Goal: Transaction & Acquisition: Purchase product/service

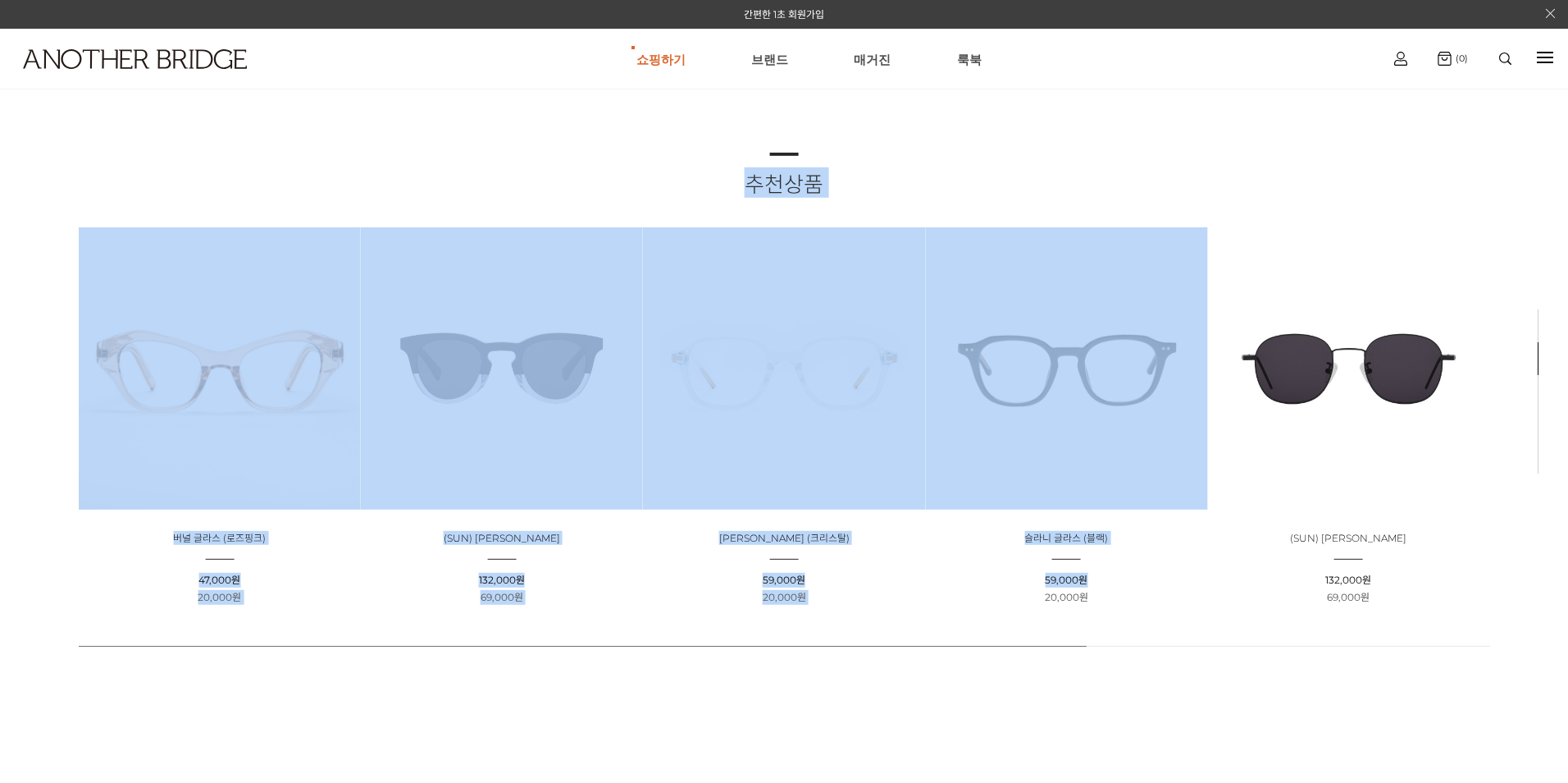
drag, startPoint x: 743, startPoint y: 649, endPoint x: 988, endPoint y: 622, distance: 246.5
click at [988, 622] on div "추천상품 상품명 : 버널 글라스 (로즈핑크) 판매가 : 47,000원 할인판매가 : 20,000원 상품명 : (SUN) 문 - 하프하프 판매가…" at bounding box center [784, 391] width 1568 height 783
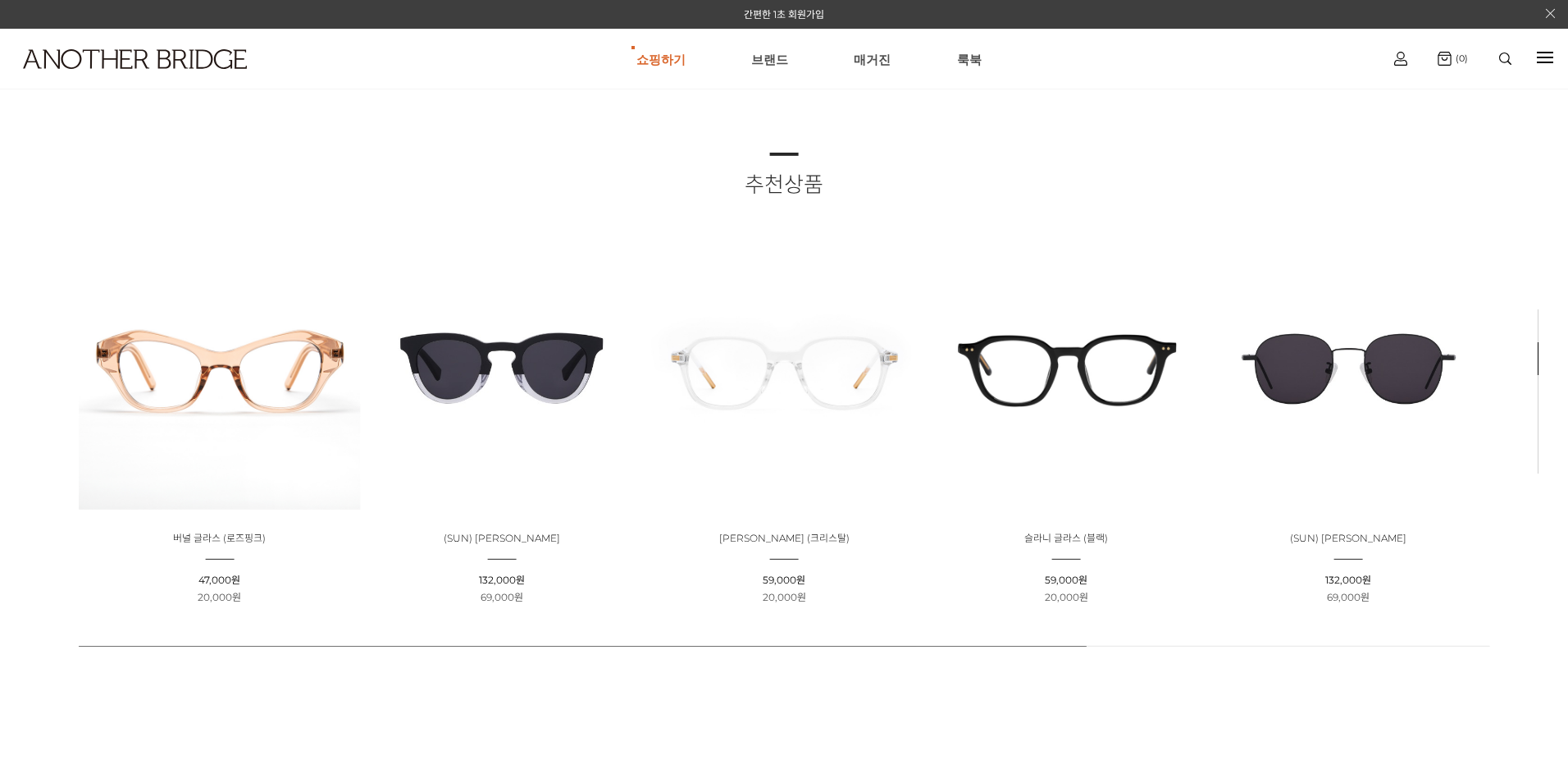
click at [405, 636] on div "추천상품 상품명 : 버널 글라스 (로즈핑크) 판매가 : 47,000원 할인판매가 : 20,000원 상품명 : (SUN) 문 - 하프하프 판매가…" at bounding box center [784, 391] width 1568 height 783
drag, startPoint x: 372, startPoint y: 645, endPoint x: 861, endPoint y: 645, distance: 489.0
click at [861, 654] on div "추천상품 상품명 : 버널 글라스 (로즈핑크) 판매가 : 47,000원 할인판매가 : 20,000원 상품명 : (SUN) 문 - 하프하프 판매가…" at bounding box center [784, 391] width 1568 height 783
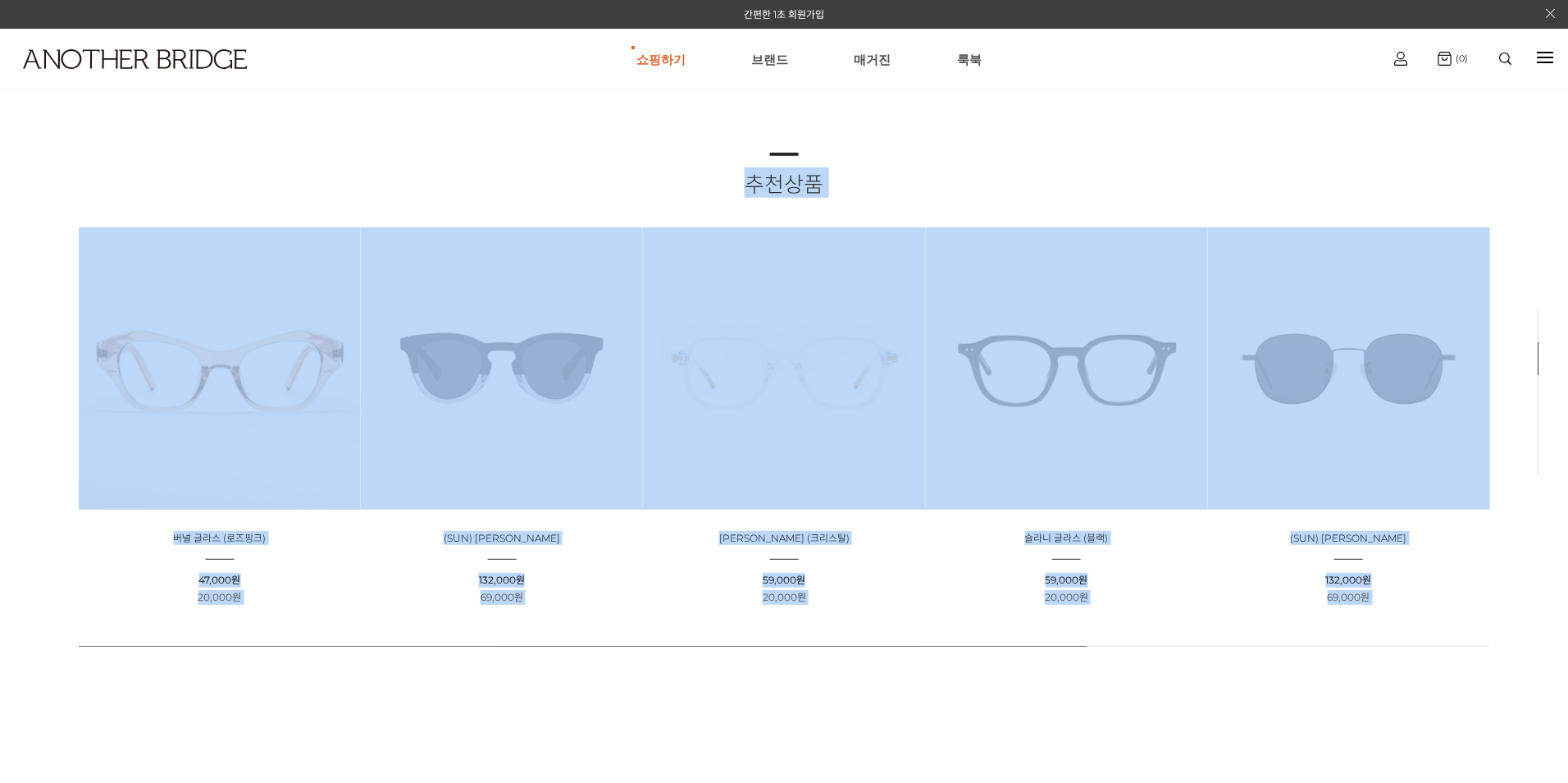
click at [1532, 353] on body "간편한 1초 회원가입 상품검색하기 검색 인기검색어 # 상품 상세 검색 바로가기 쇼핑하기 AnotherBridge Genzie BEST 브랜드 …" at bounding box center [784, 391] width 1568 height 783
drag, startPoint x: 1532, startPoint y: 353, endPoint x: 1540, endPoint y: 359, distance: 10.0
click at [1540, 359] on link "Section 2" at bounding box center [1537, 358] width 11 height 33
click at [1543, 359] on body "간편한 1초 회원가입 상품검색하기 검색 인기검색어 # 상품 상세 검색 바로가기 쇼핑하기 AnotherBridge Genzie BEST 브랜드 …" at bounding box center [784, 391] width 1568 height 783
click at [1542, 363] on link "Section 2" at bounding box center [1537, 358] width 11 height 33
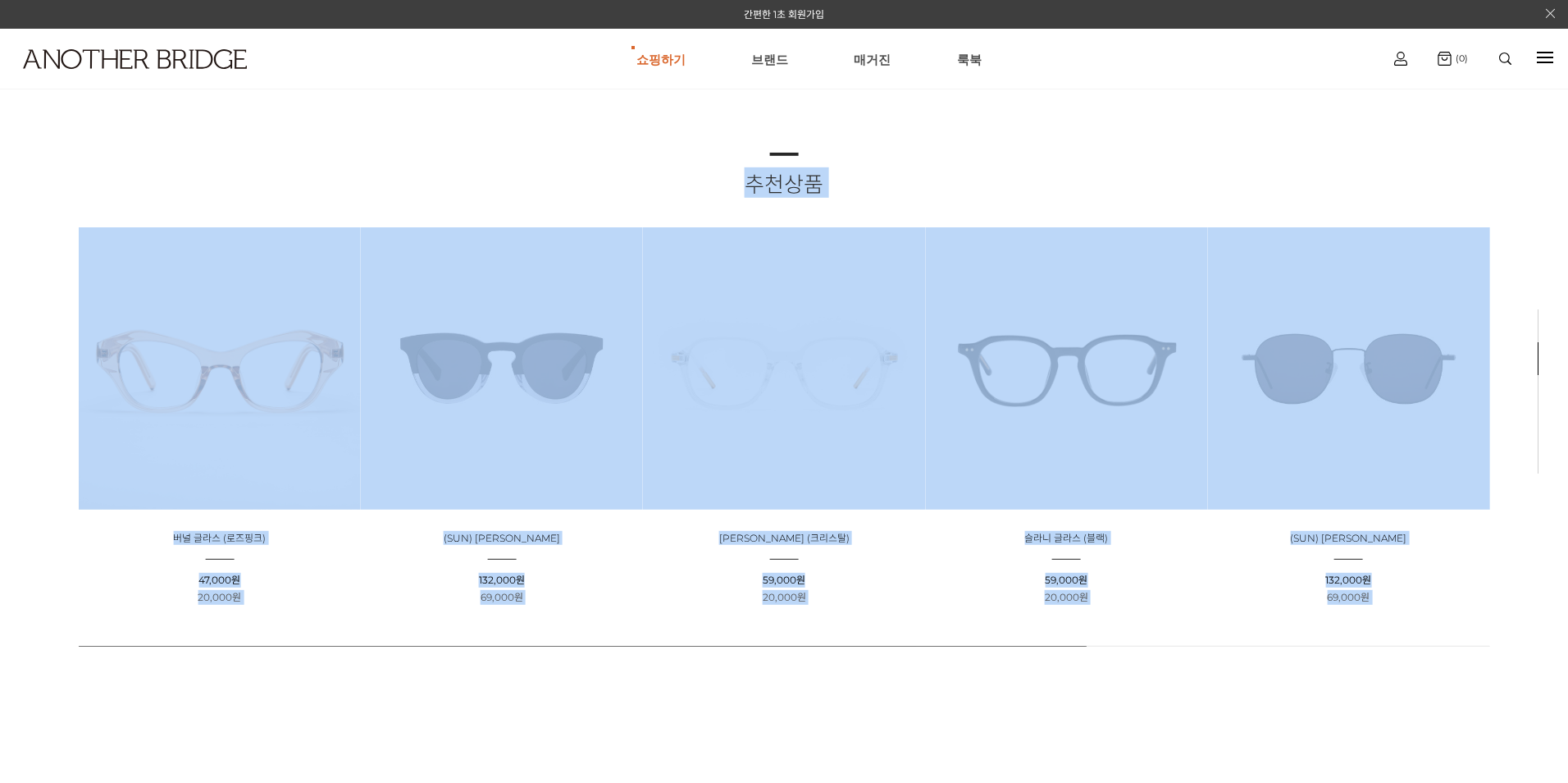
click at [1472, 215] on div "추천상품 상품명 : 버널 글라스 (로즈핑크) 판매가 : 47,000원 할인판매가 : 20,000원 상품명 : (SUN) 문 - 하프하프 판매가…" at bounding box center [784, 391] width 1411 height 477
click at [1289, 224] on div "추천상품 상품명 : 버널 글라스 (로즈핑크) 판매가 : 47,000원 할인판매가 : 20,000원 상품명 : (SUN) 문 - 하프하프 판매가…" at bounding box center [784, 391] width 1411 height 477
click at [1168, 187] on h2 "추천상품" at bounding box center [784, 182] width 1411 height 30
click at [1167, 186] on h2 "추천상품" at bounding box center [784, 182] width 1411 height 30
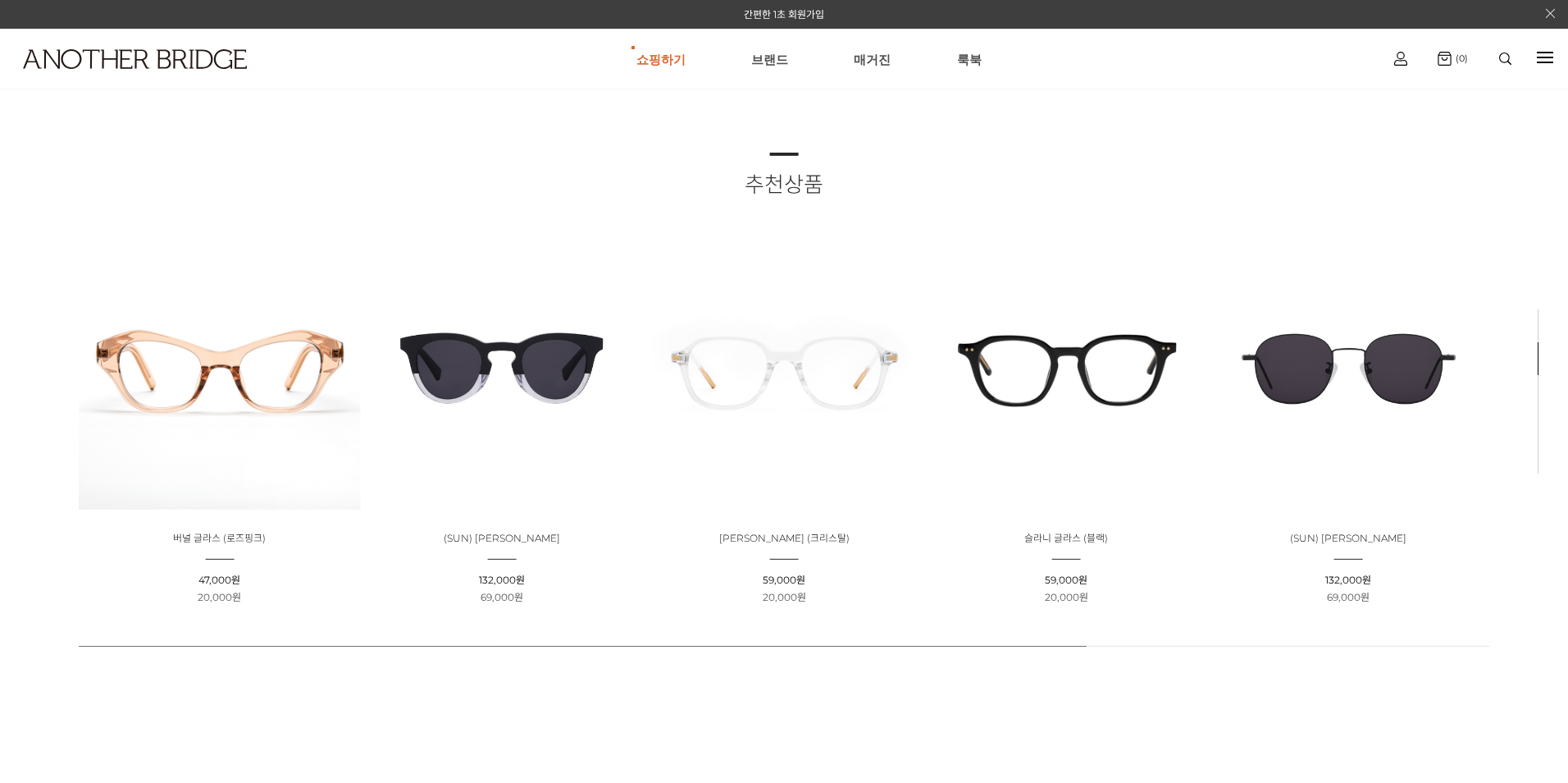
click at [222, 698] on div "추천상품 상품명 : 버널 글라스 (로즈핑크) 판매가 : 47,000원 할인판매가 : 20,000원 상품명 : (SUN) 문 - 하프하프 판매가…" at bounding box center [784, 391] width 1568 height 783
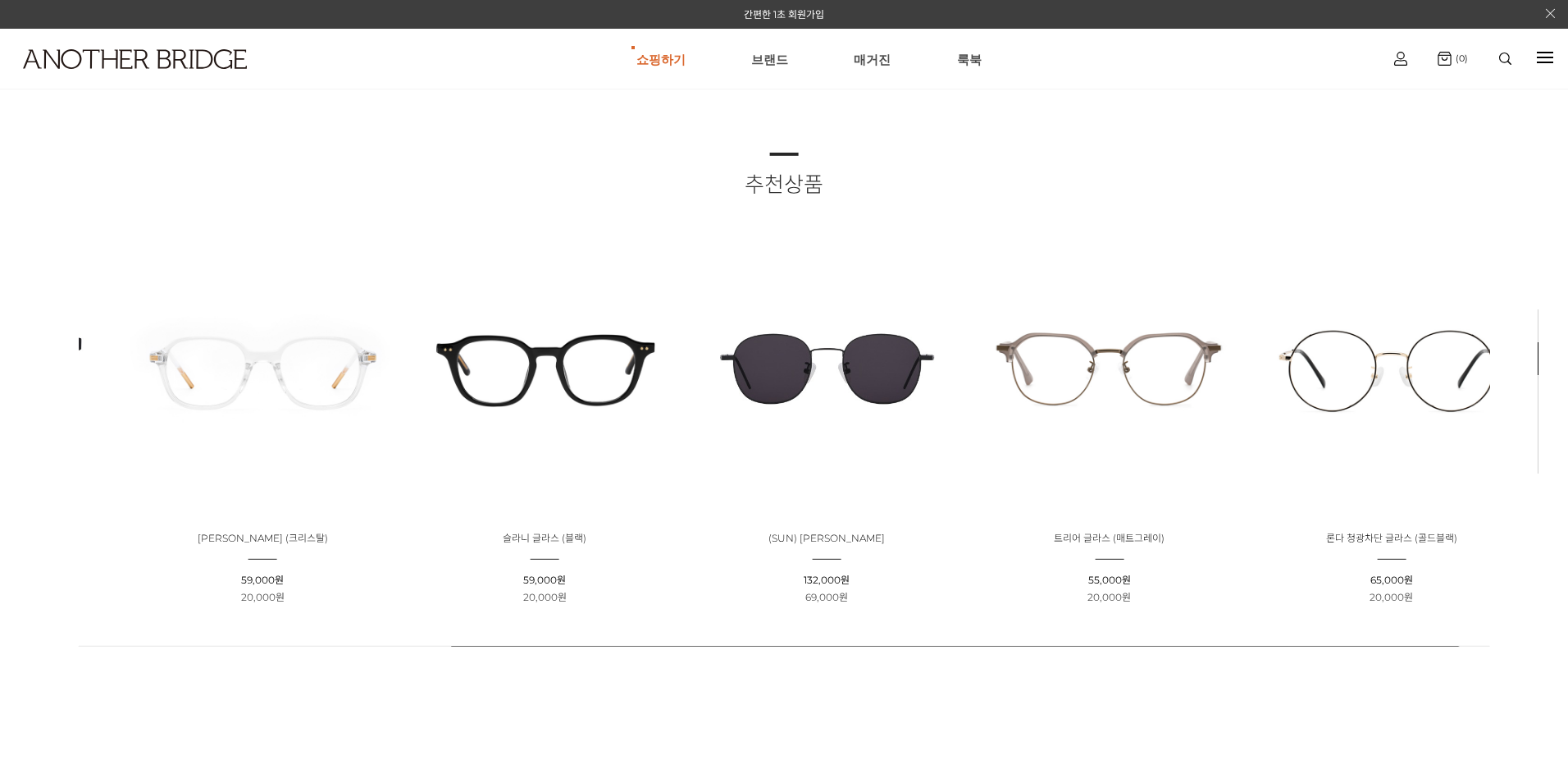
click at [0, 555] on html "간편한 1초 회원가입 상품검색하기 검색 인기검색어 # 상품 상세 검색 바로가기 쇼핑하기 AnotherBridge Genzie BEST 브랜드" at bounding box center [784, 391] width 1568 height 783
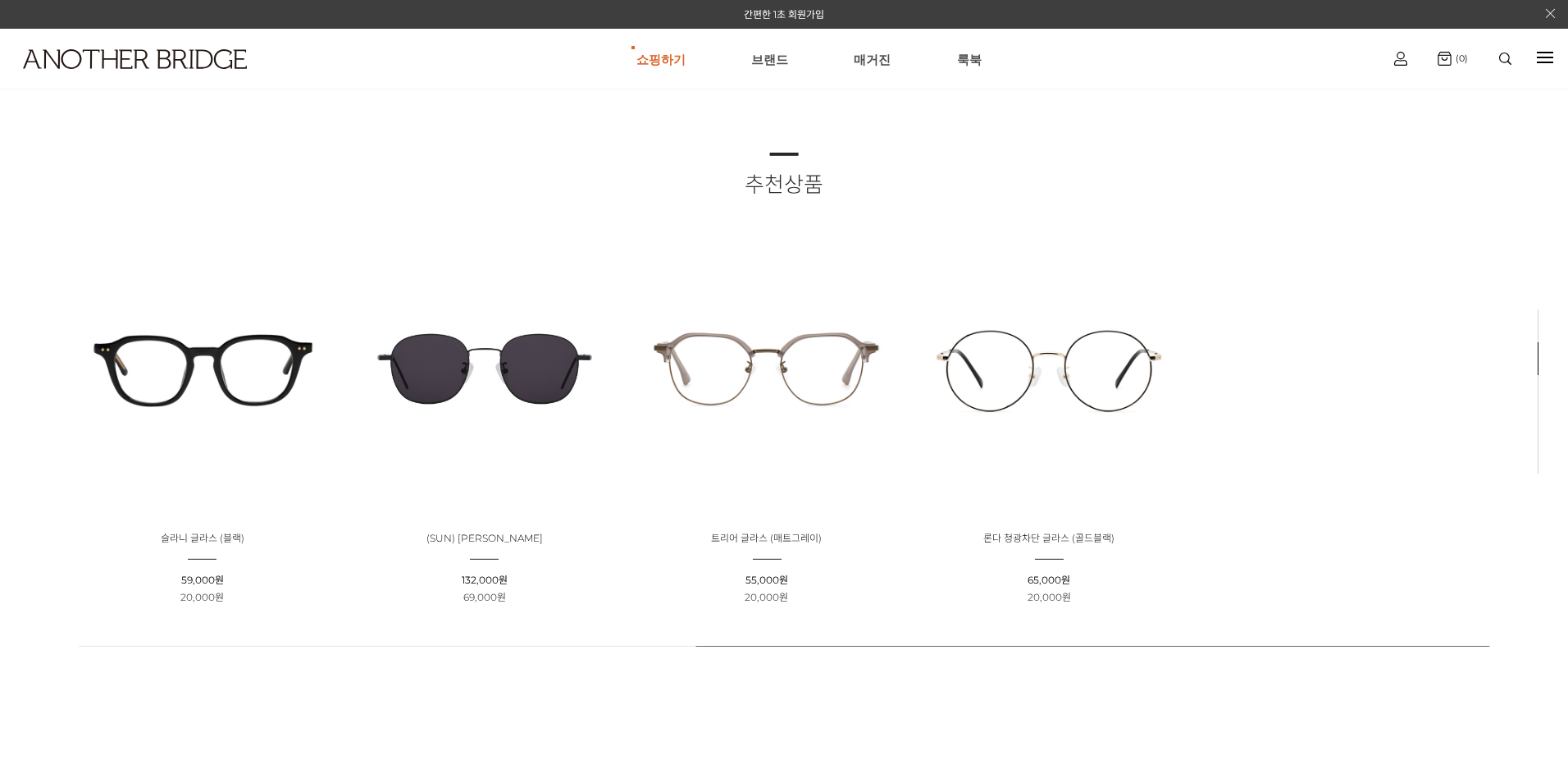
click at [0, 641] on html "간편한 1초 회원가입 상품검색하기 검색 인기검색어 # 상품 상세 검색 바로가기 쇼핑하기 AnotherBridge Genzie BEST 브랜드" at bounding box center [784, 391] width 1568 height 783
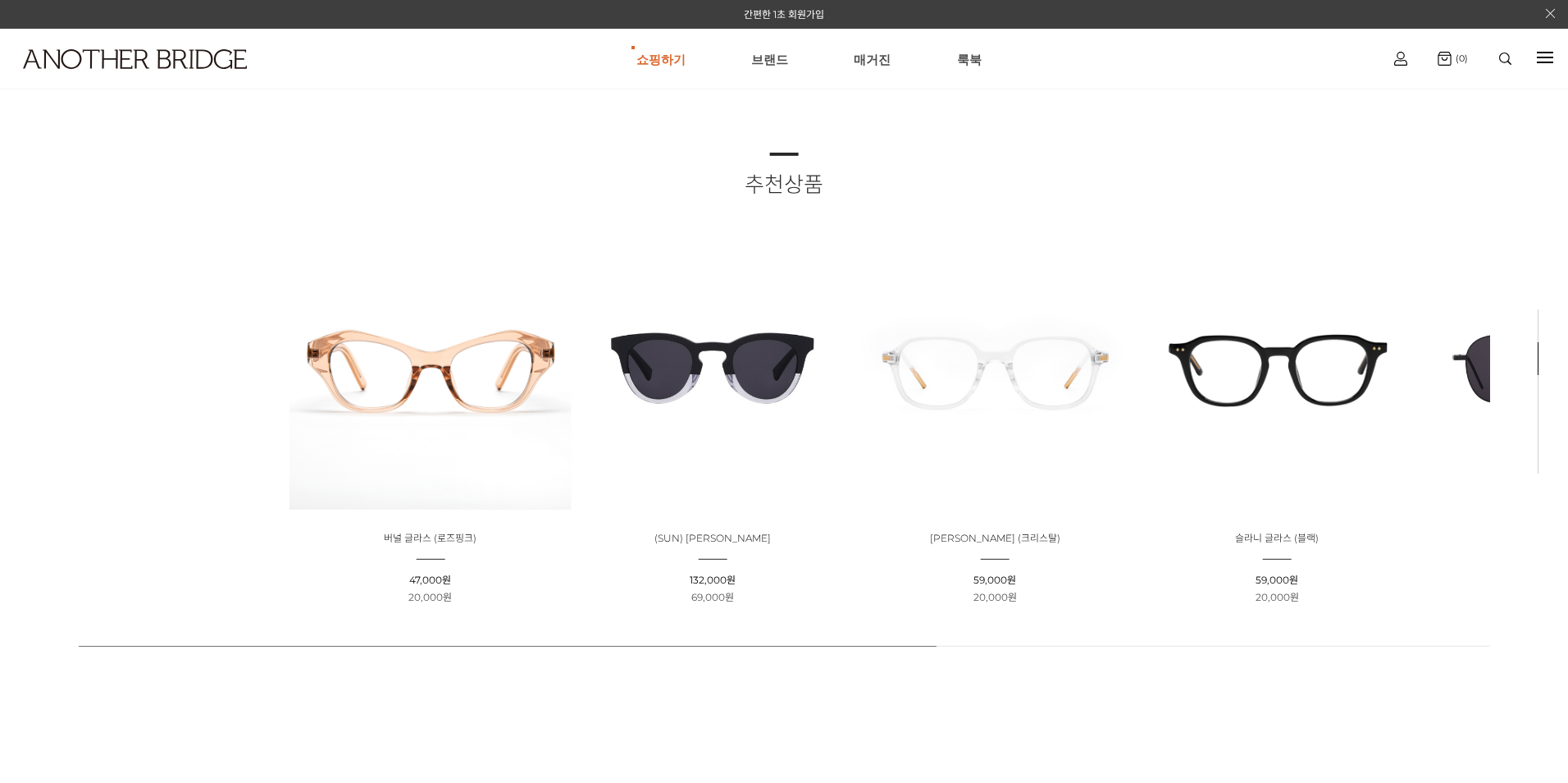
click at [1567, 351] on html "간편한 1초 회원가입 상품검색하기 검색 인기검색어 # 상품 상세 검색 바로가기 쇼핑하기 AnotherBridge Genzie BEST 브랜드" at bounding box center [784, 391] width 1568 height 783
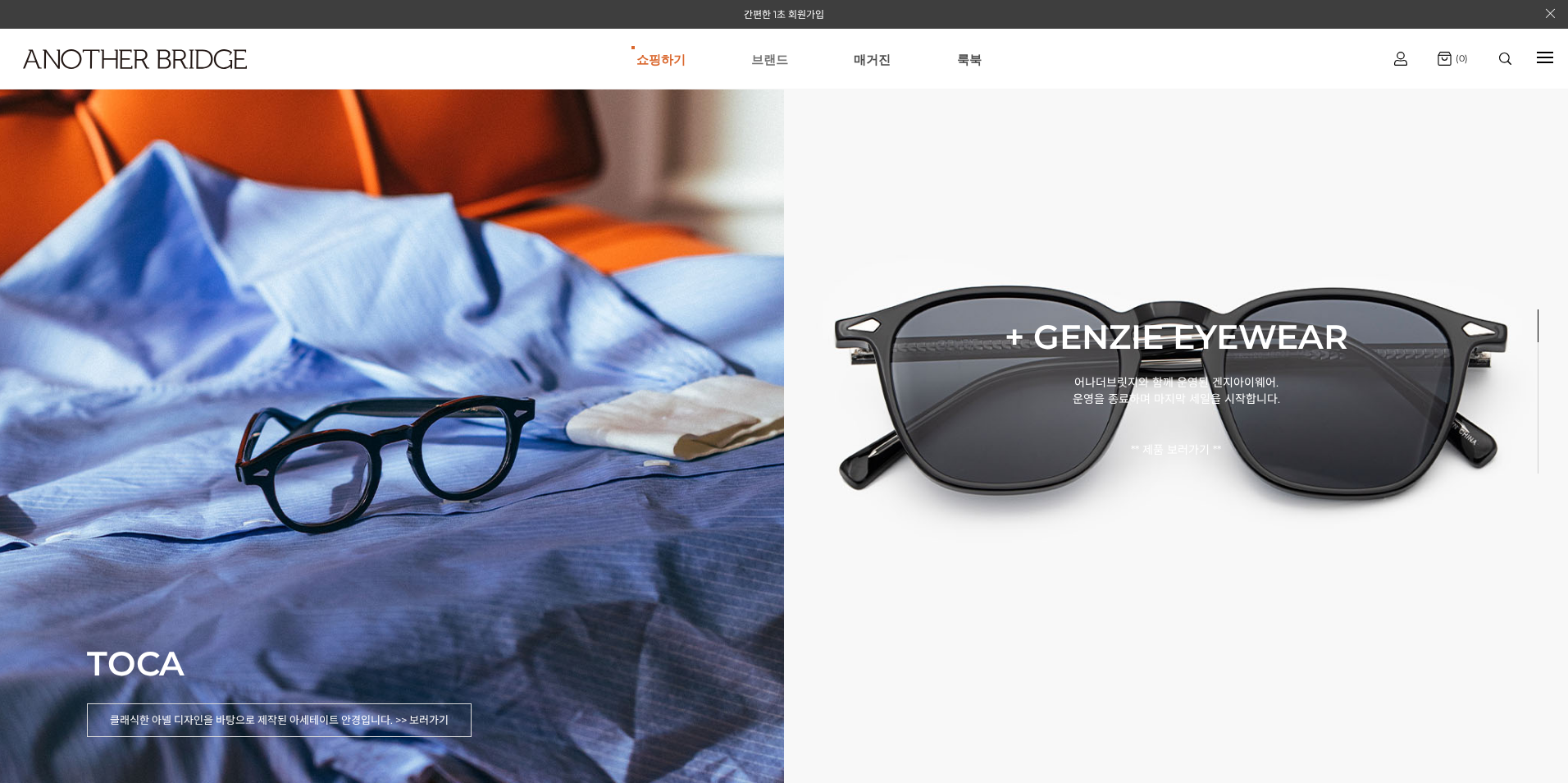
click at [770, 53] on link "브랜드" at bounding box center [770, 59] width 37 height 59
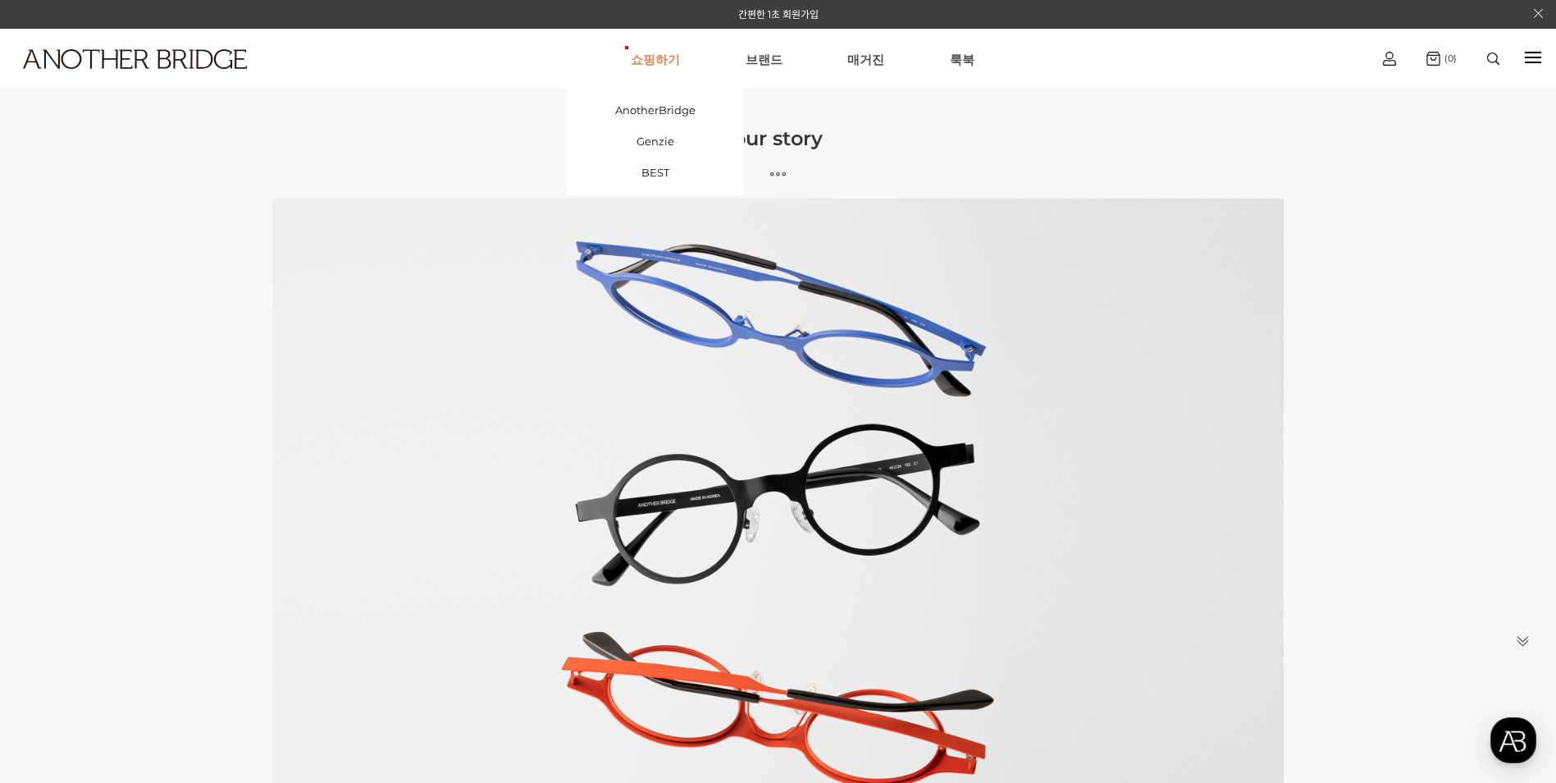
click at [649, 67] on link "쇼핑하기" at bounding box center [655, 59] width 49 height 59
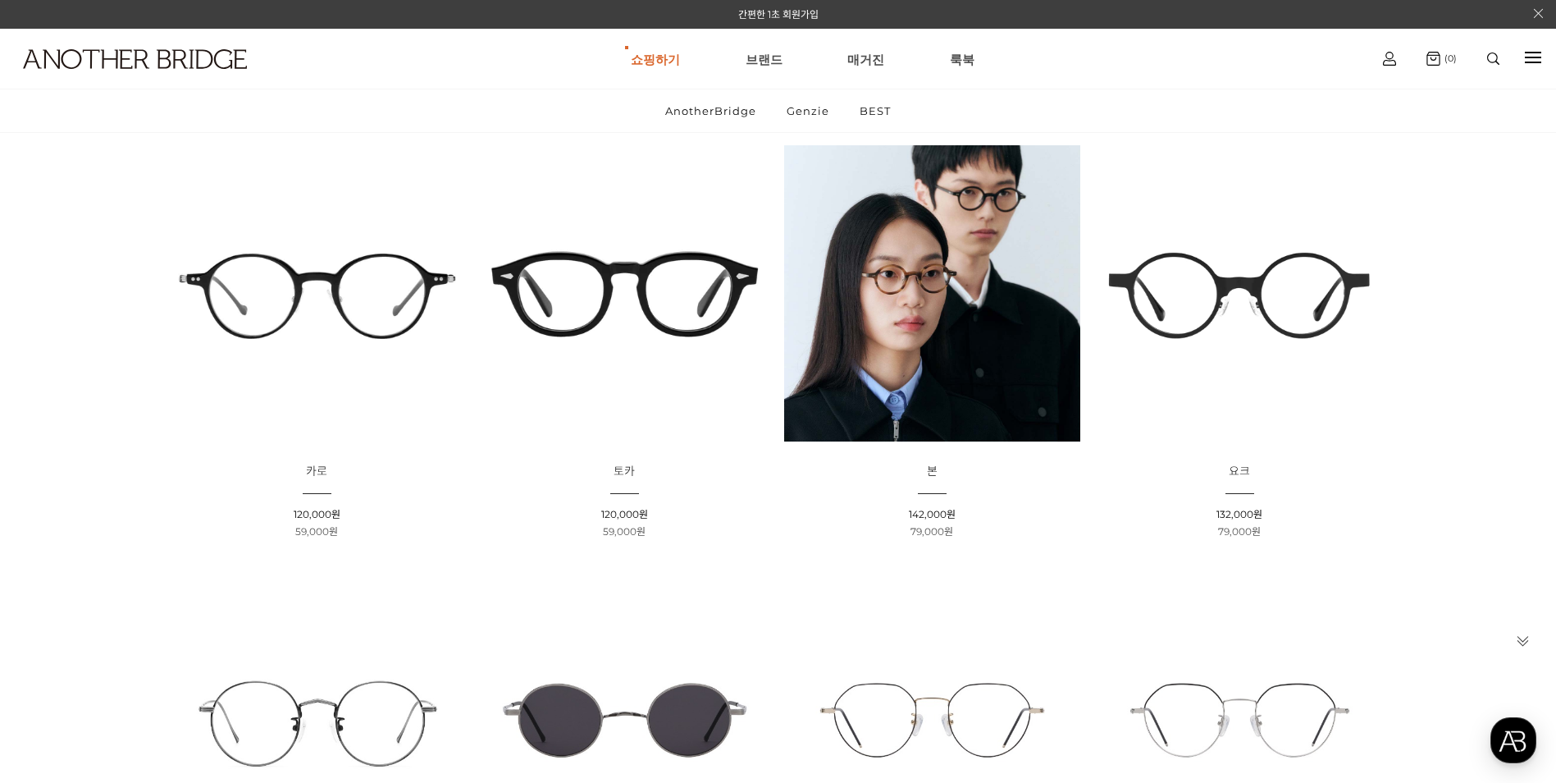
scroll to position [246, 0]
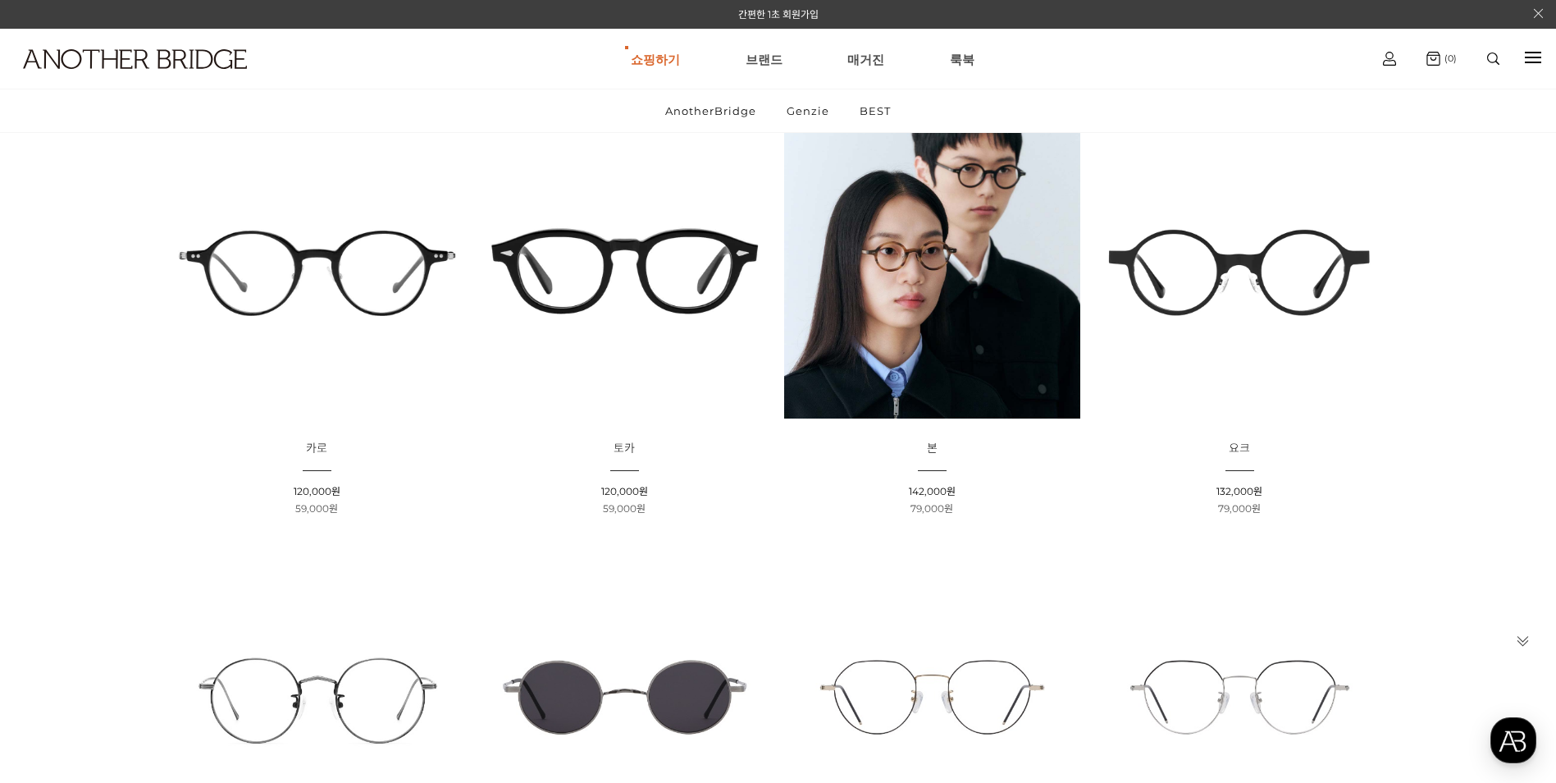
click at [834, 253] on img at bounding box center [932, 270] width 296 height 296
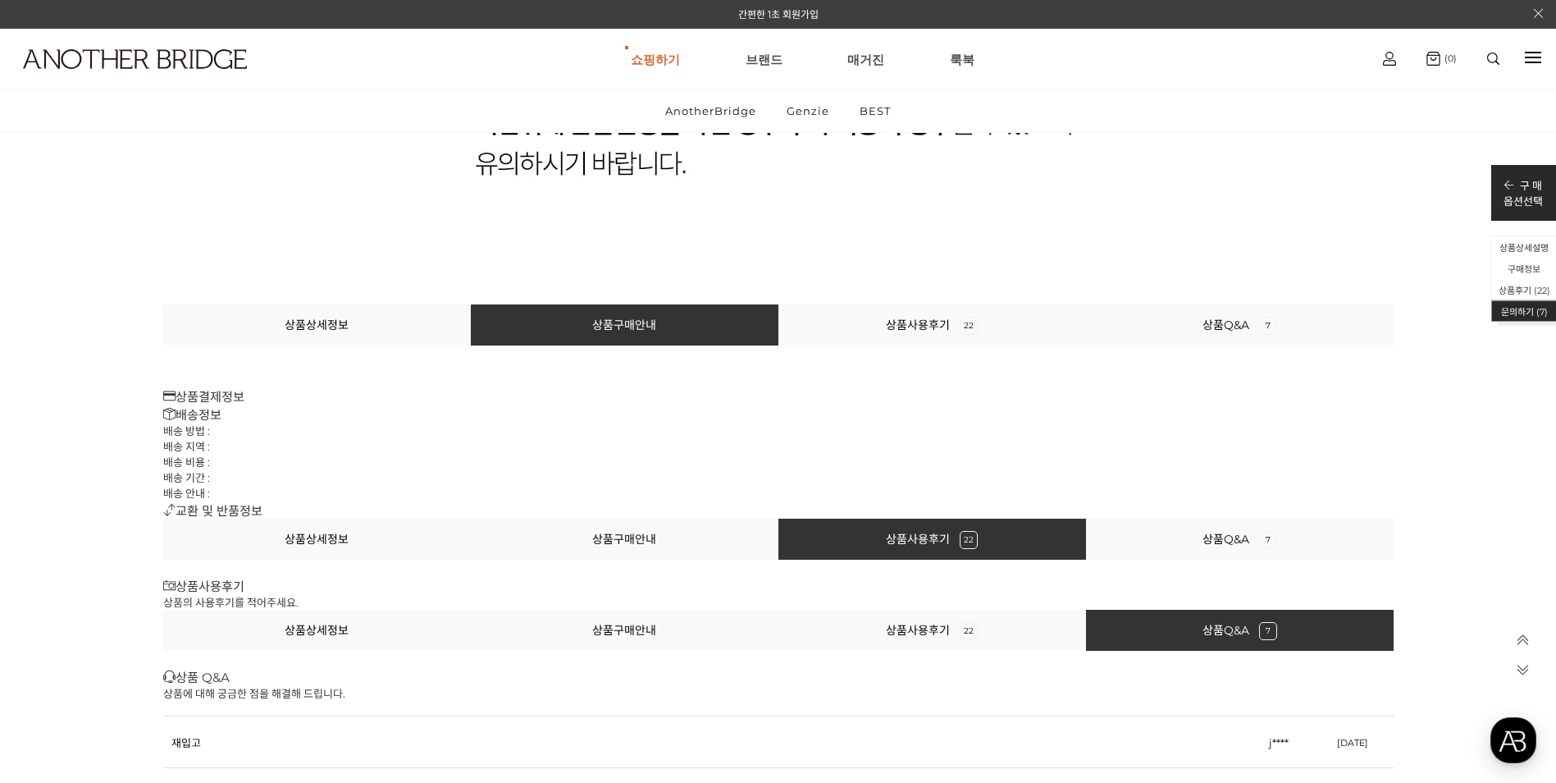
scroll to position [38727, 0]
